Goal: Navigation & Orientation: Find specific page/section

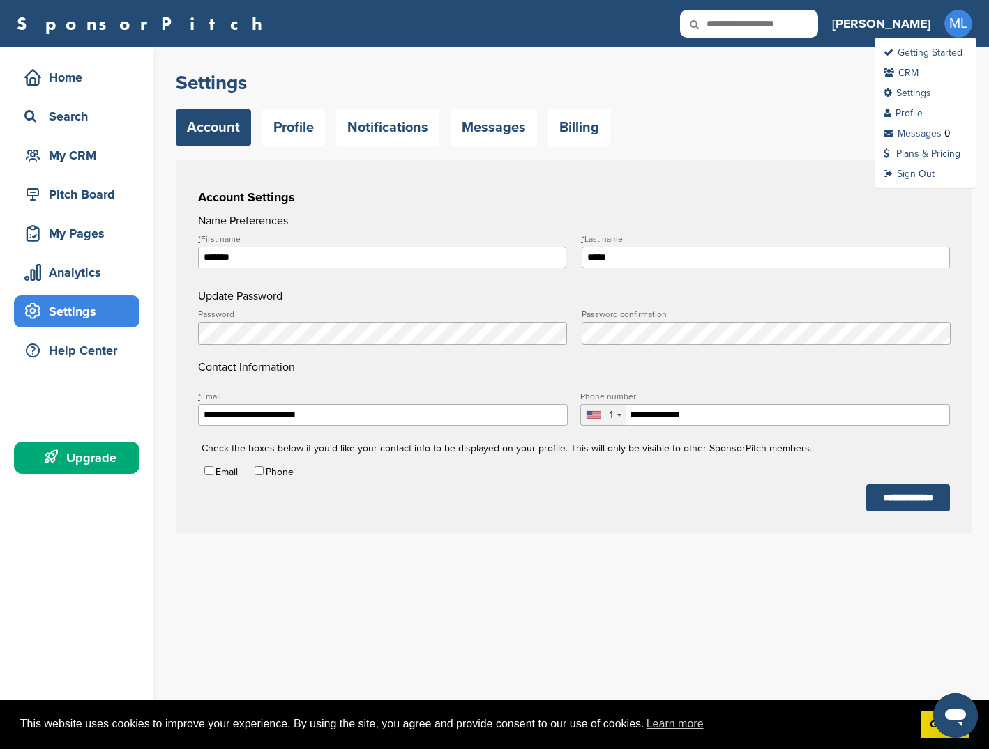
click at [954, 24] on span "ML" at bounding box center [958, 24] width 28 height 28
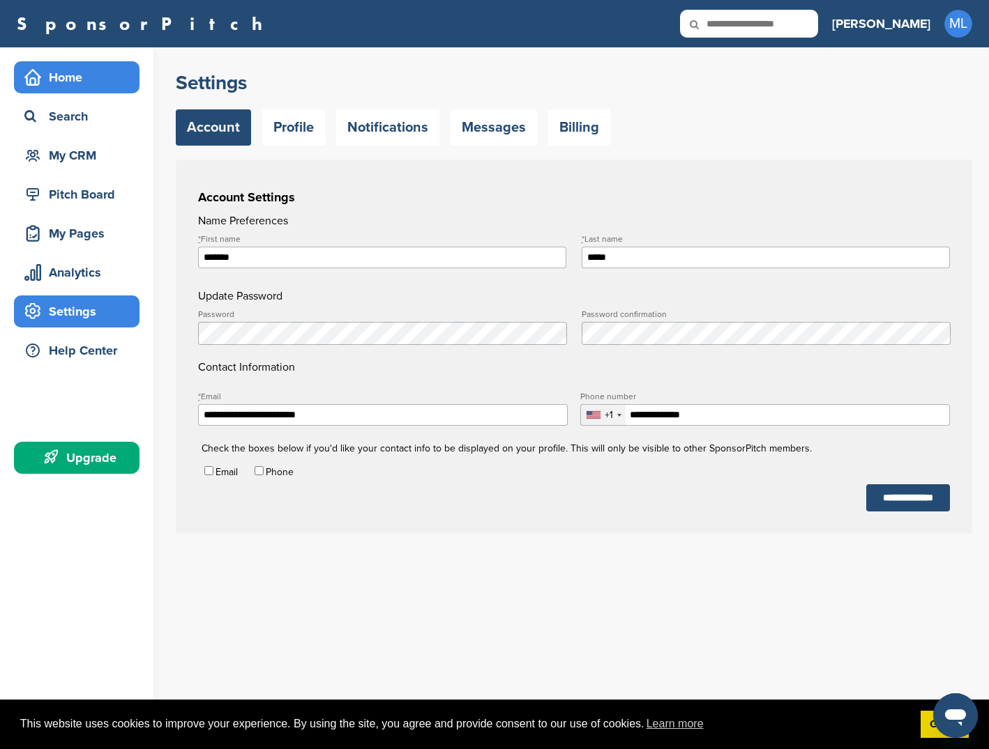
click at [52, 79] on div "Home" at bounding box center [80, 77] width 119 height 25
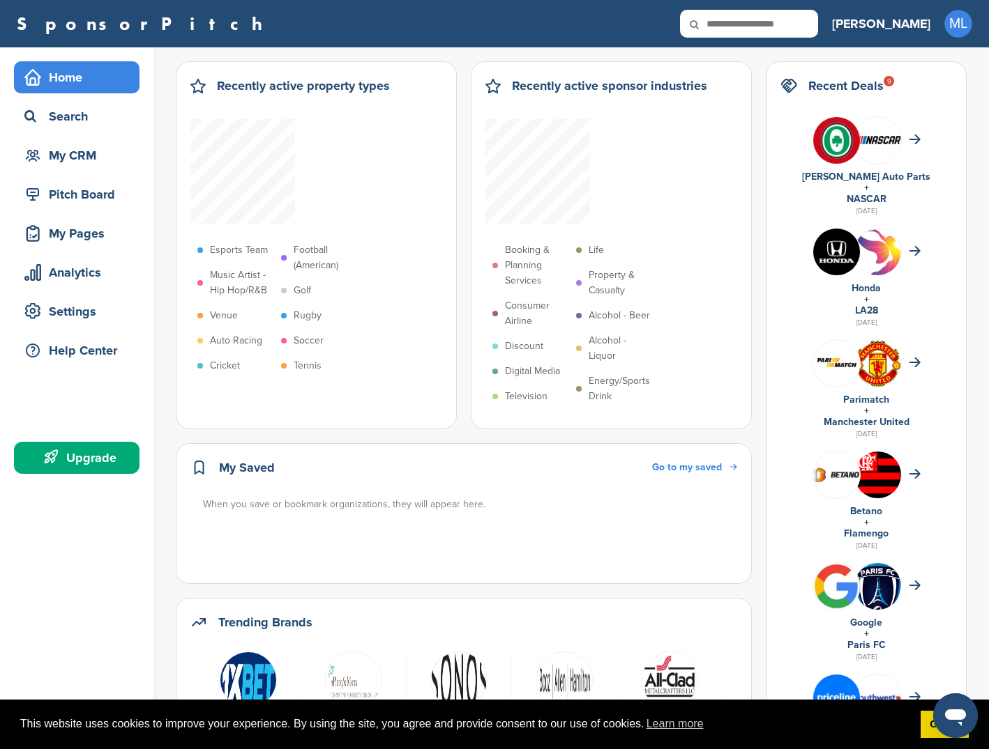
click at [799, 22] on input "text" at bounding box center [749, 24] width 138 height 28
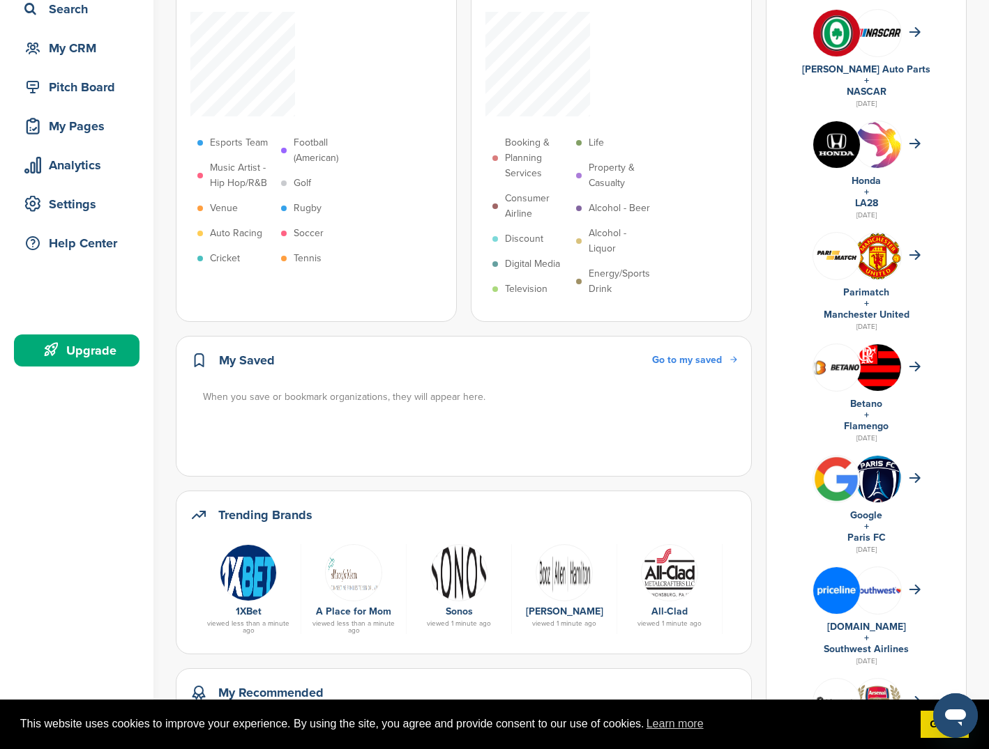
scroll to position [125, 0]
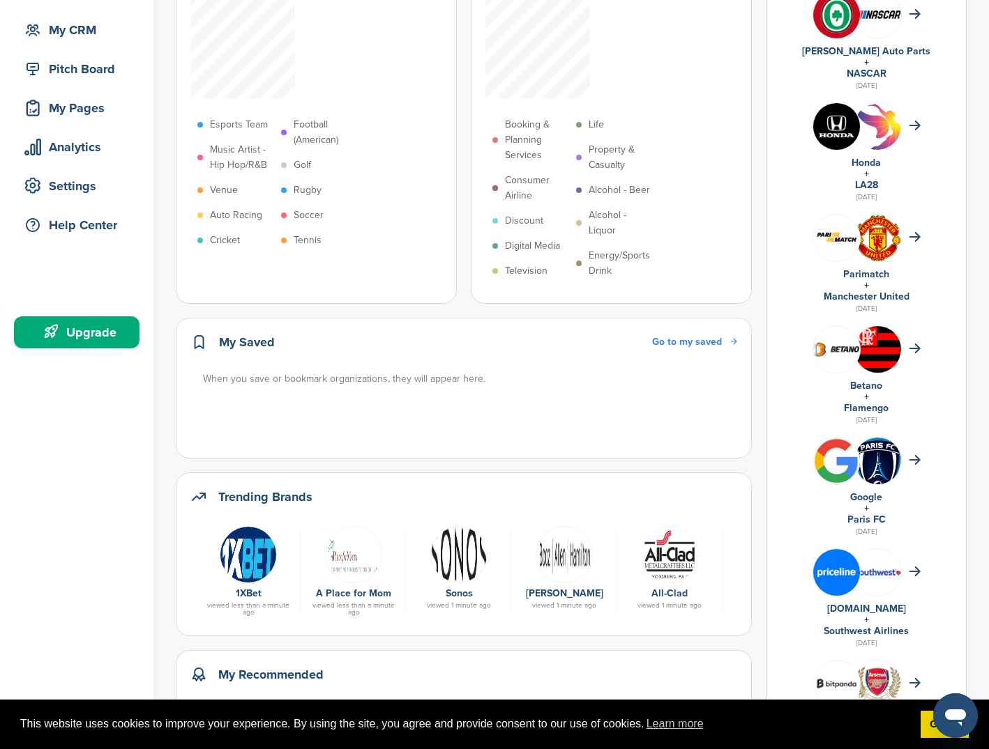
type input "******"
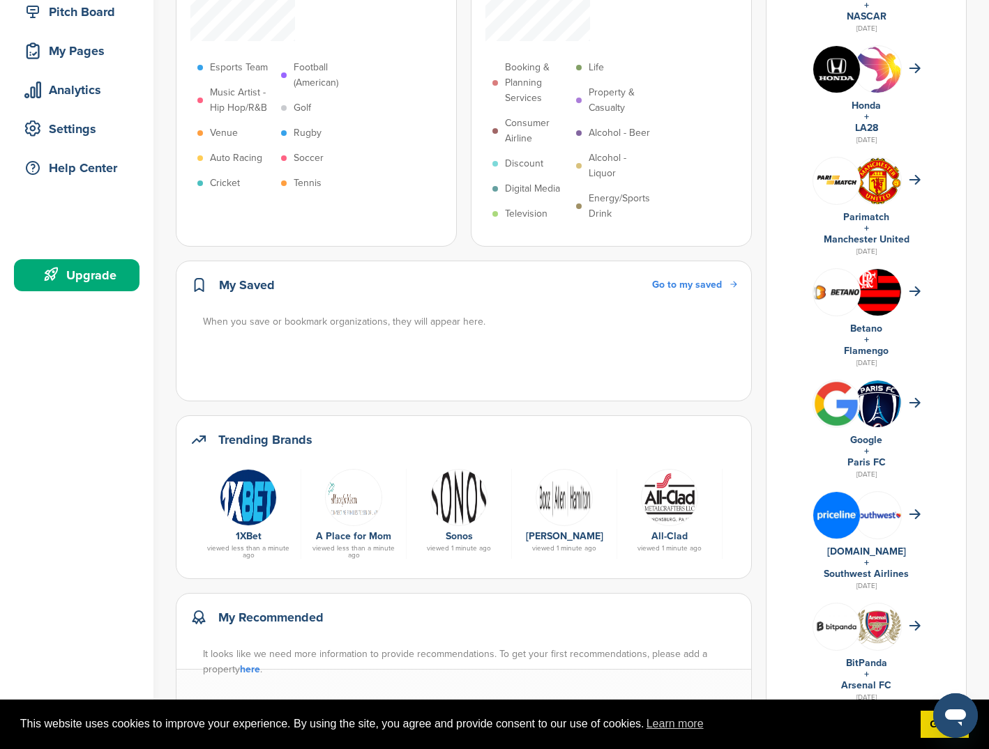
scroll to position [0, 0]
